Goal: Information Seeking & Learning: Learn about a topic

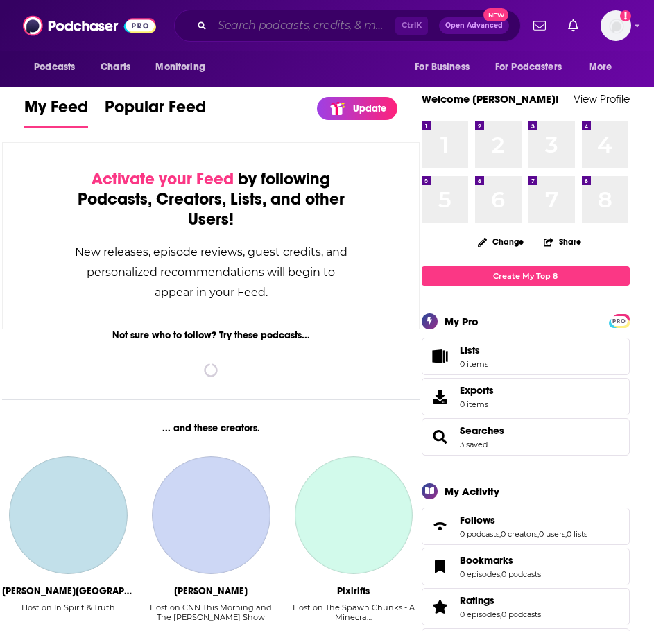
click at [243, 29] on input "Search podcasts, credits, & more..." at bounding box center [303, 26] width 183 height 22
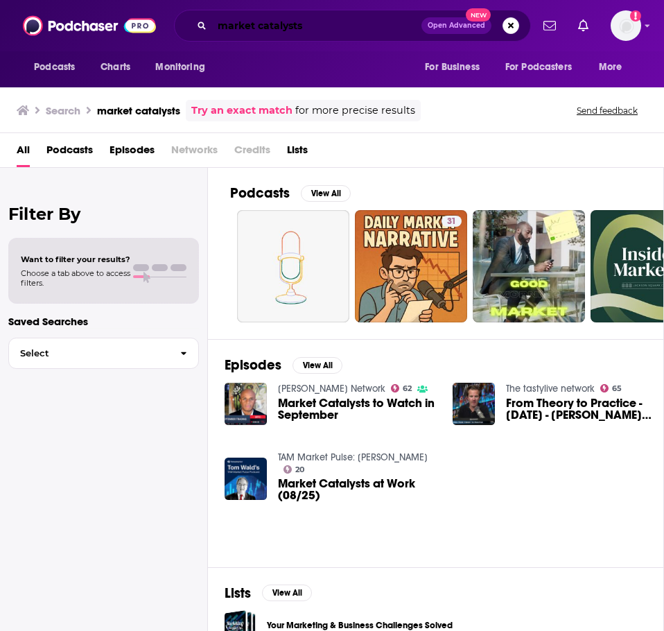
click at [310, 31] on input "market catalysts" at bounding box center [316, 26] width 209 height 22
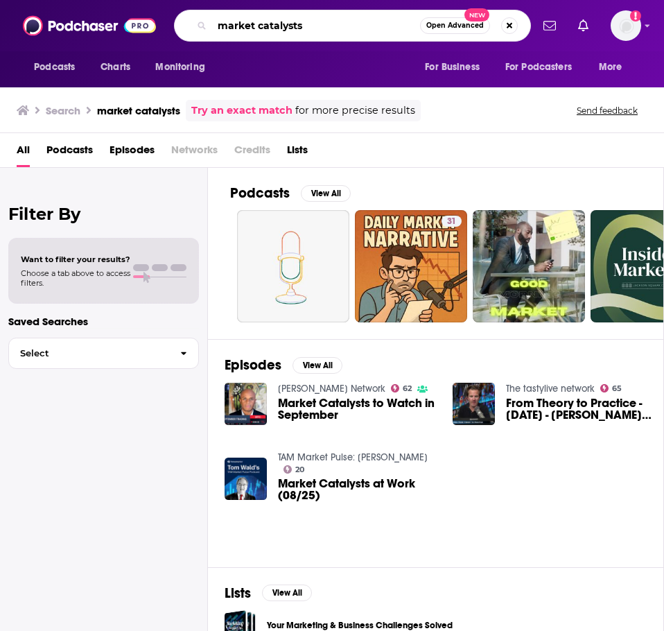
click at [310, 31] on input "market catalysts" at bounding box center [316, 26] width 208 height 22
type input "stocks in translation"
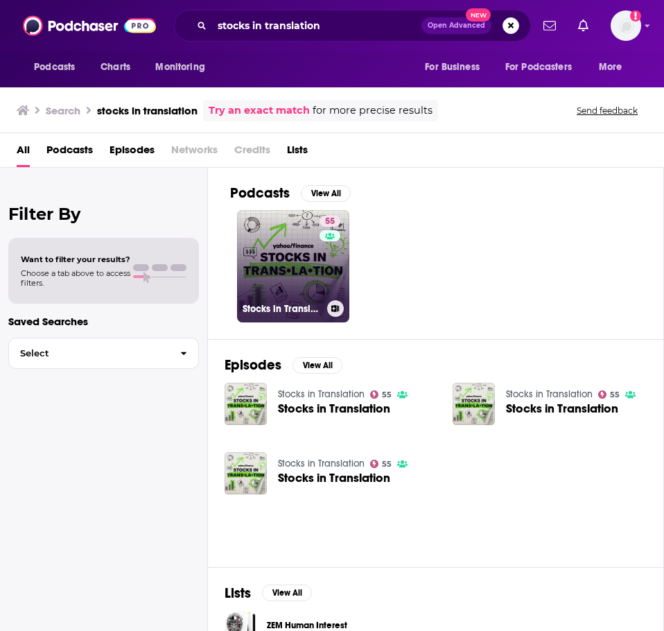
click at [268, 241] on link "55 Stocks in Translation" at bounding box center [293, 266] width 112 height 112
